Goal: Find specific page/section: Find specific page/section

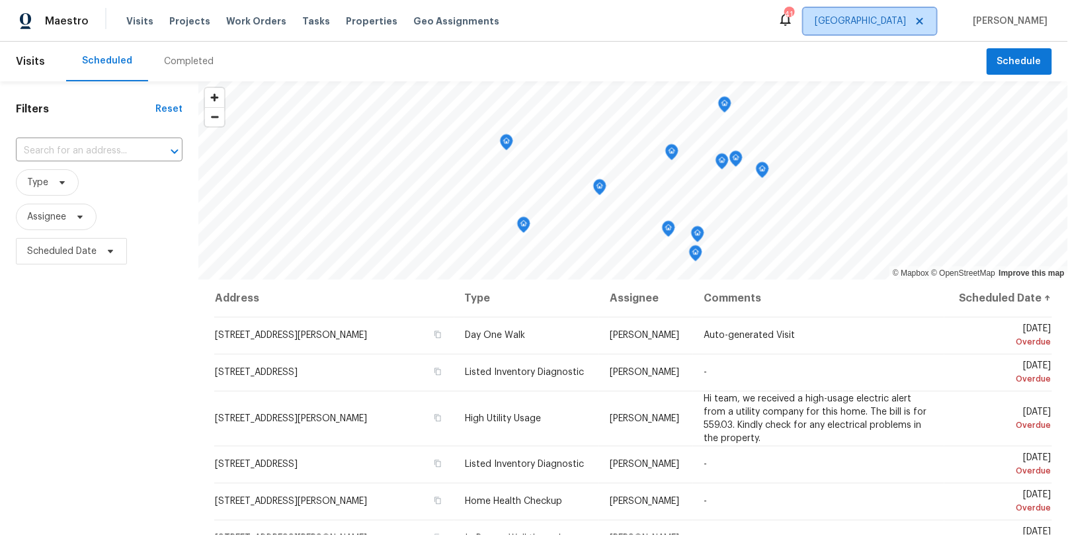
click at [909, 15] on span "[GEOGRAPHIC_DATA]" at bounding box center [870, 21] width 133 height 26
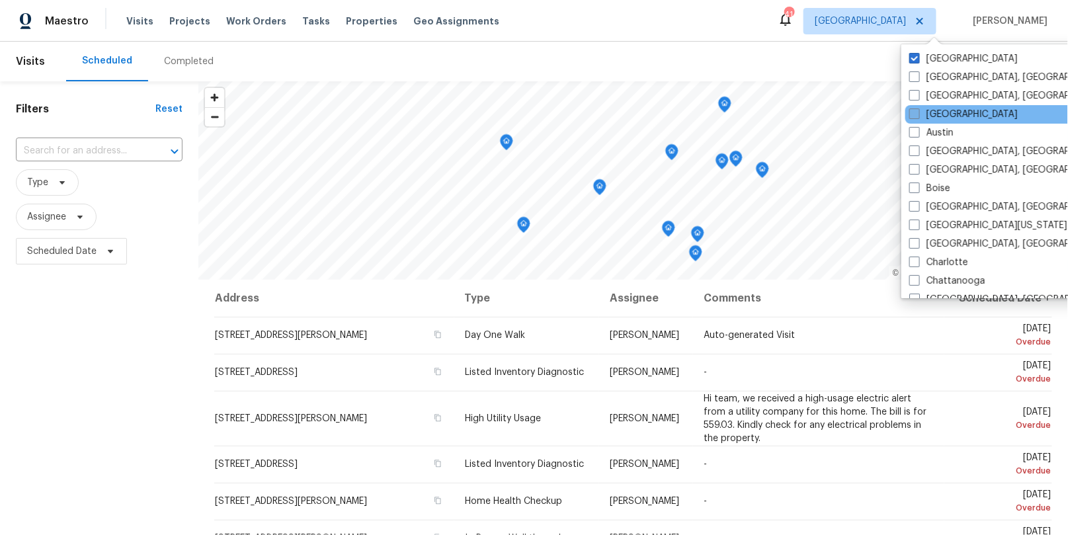
click at [926, 114] on label "[GEOGRAPHIC_DATA]" at bounding box center [963, 114] width 108 height 13
click at [918, 114] on input "[GEOGRAPHIC_DATA]" at bounding box center [913, 112] width 9 height 9
checkbox input "true"
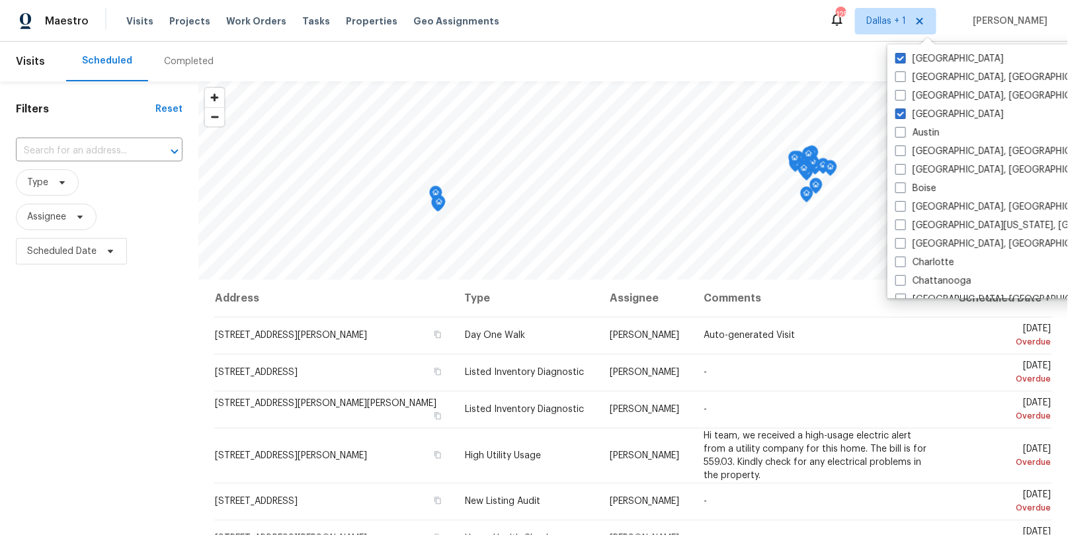
click at [174, 62] on div "Completed" at bounding box center [189, 61] width 50 height 13
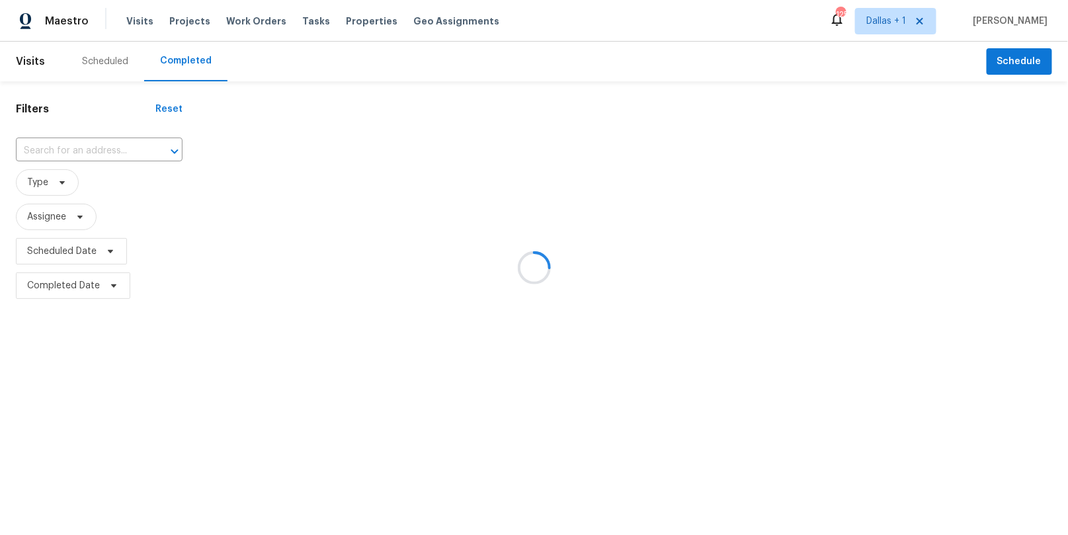
click at [83, 153] on div at bounding box center [534, 267] width 1068 height 535
click at [75, 149] on div at bounding box center [534, 267] width 1068 height 535
click at [74, 149] on div at bounding box center [534, 267] width 1068 height 535
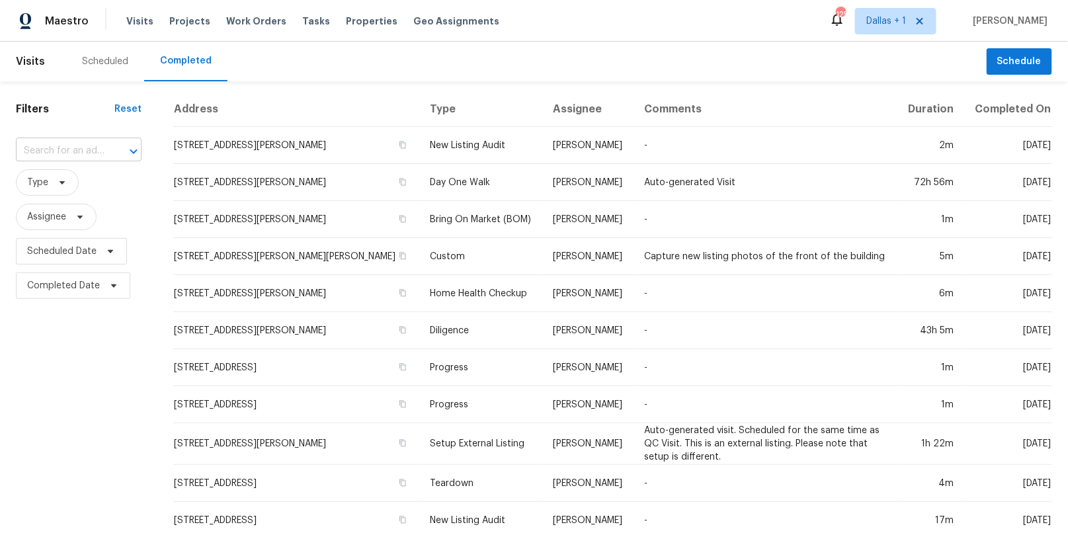
click at [90, 151] on input "text" at bounding box center [60, 151] width 89 height 21
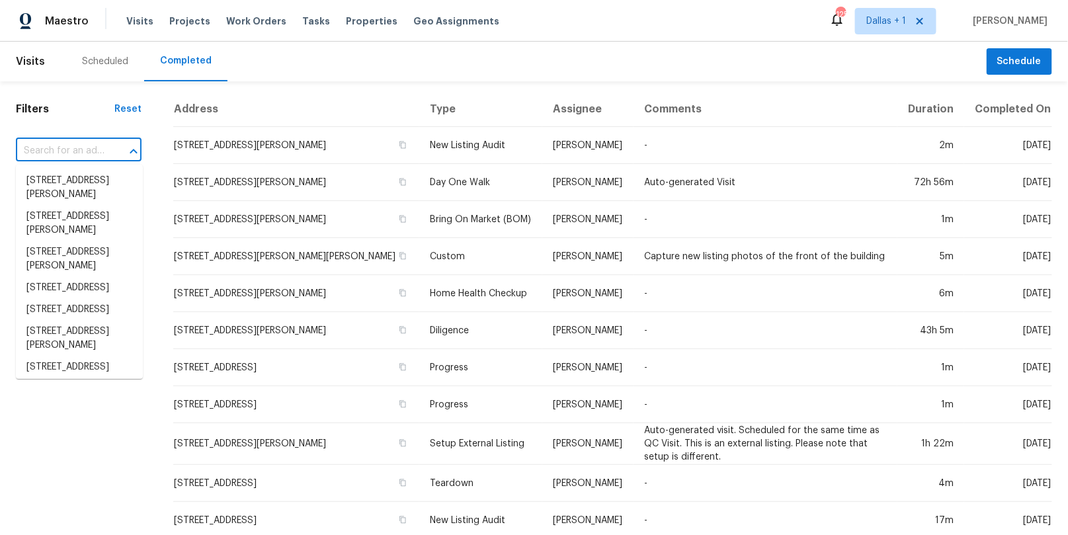
paste input "[STREET_ADDRESS][PERSON_NAME]"
type input "[STREET_ADDRESS][PERSON_NAME]"
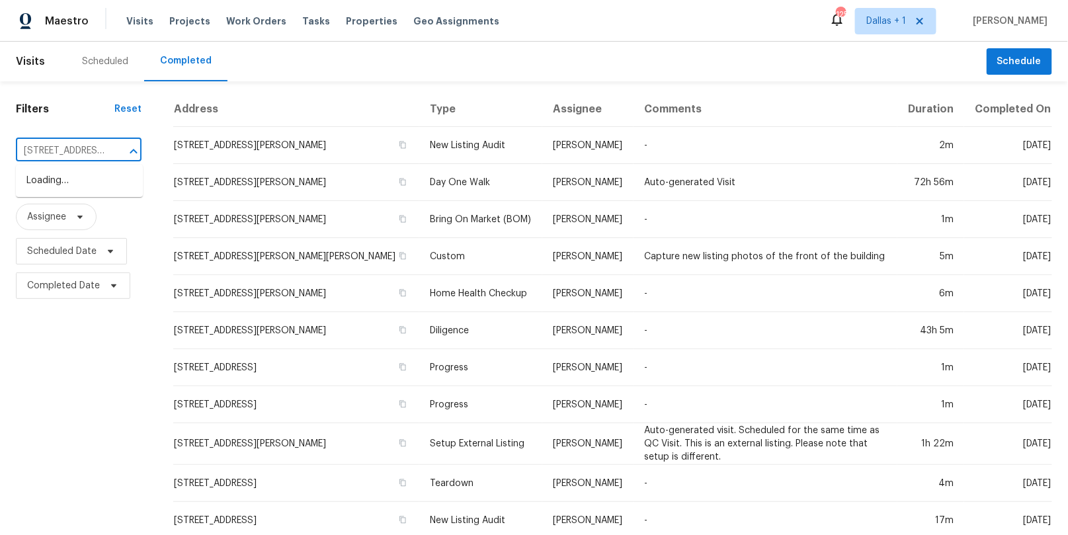
scroll to position [0, 91]
click at [79, 190] on li "[STREET_ADDRESS][PERSON_NAME]" at bounding box center [79, 188] width 127 height 36
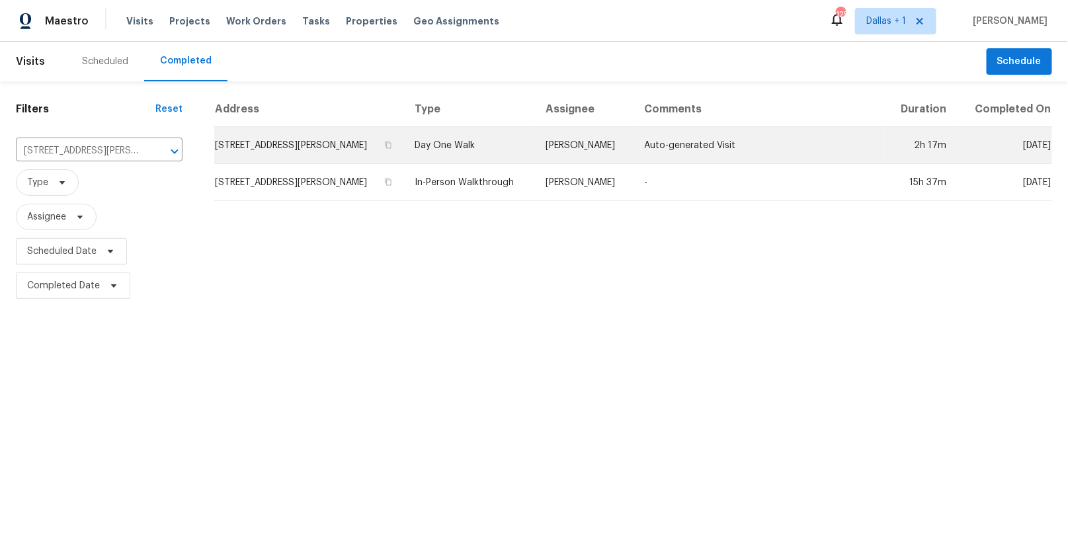
click at [464, 140] on td "Day One Walk" at bounding box center [470, 145] width 131 height 37
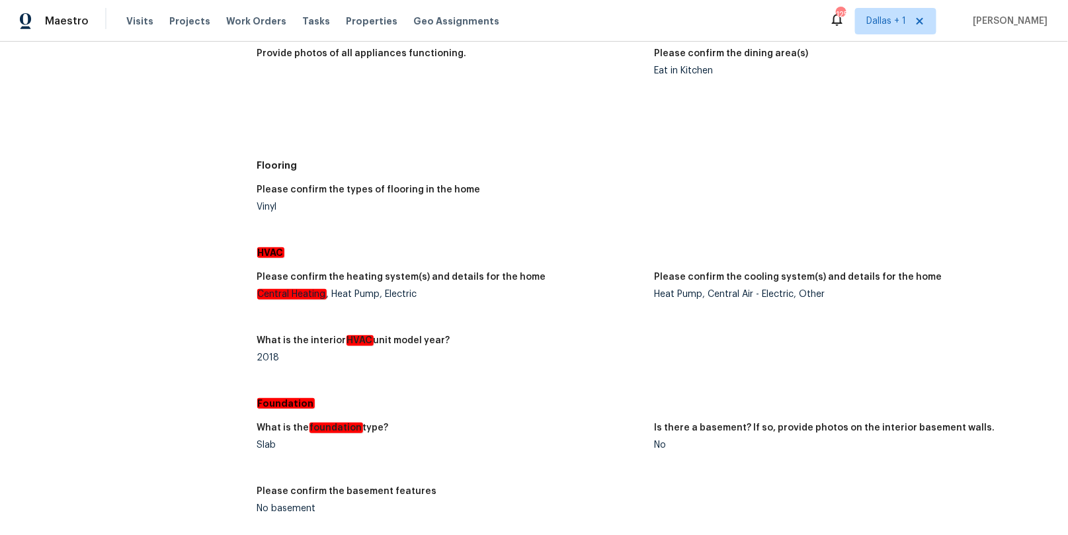
scroll to position [1831, 0]
